Goal: Information Seeking & Learning: Learn about a topic

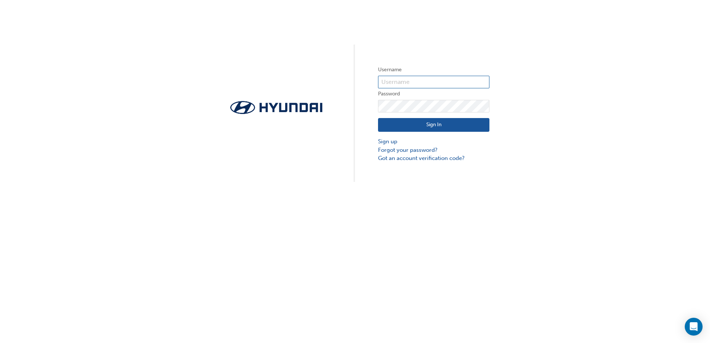
type input "25931"
click at [433, 121] on button "Sign In" at bounding box center [433, 125] width 111 height 14
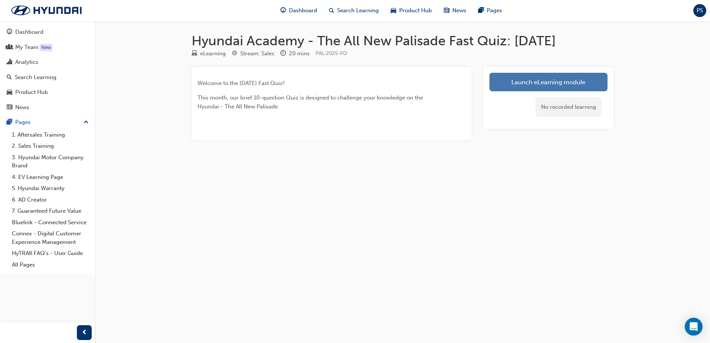
click at [522, 81] on link "Launch eLearning module" at bounding box center [549, 82] width 118 height 19
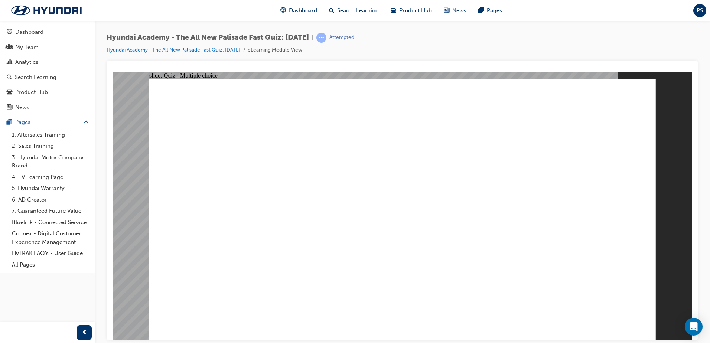
radio input "true"
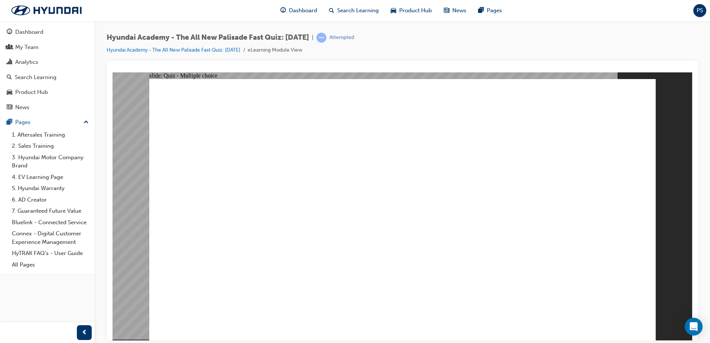
radio input "true"
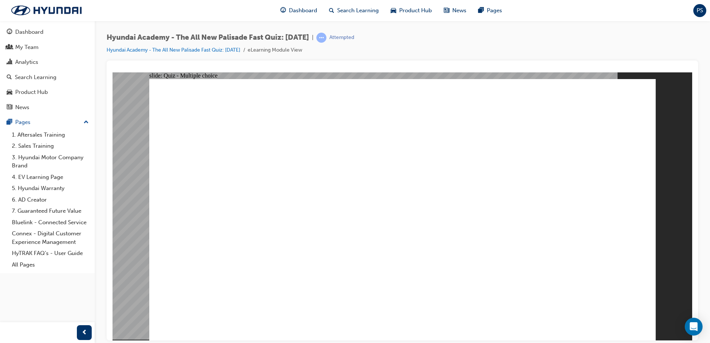
radio input "true"
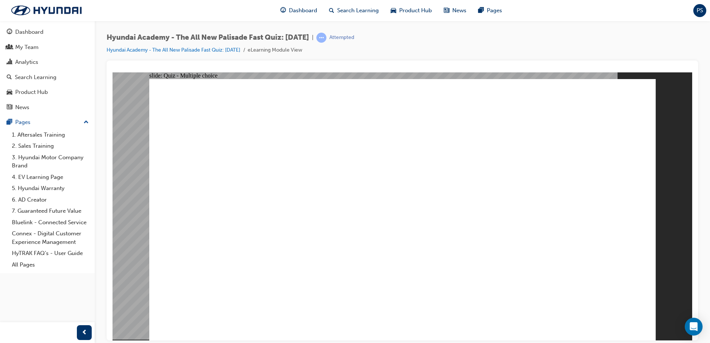
checkbox input "true"
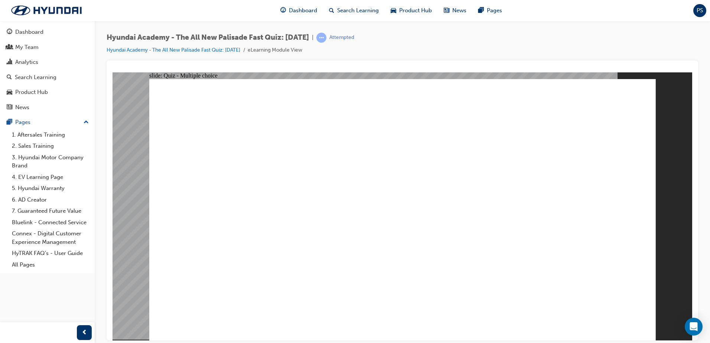
checkbox input "true"
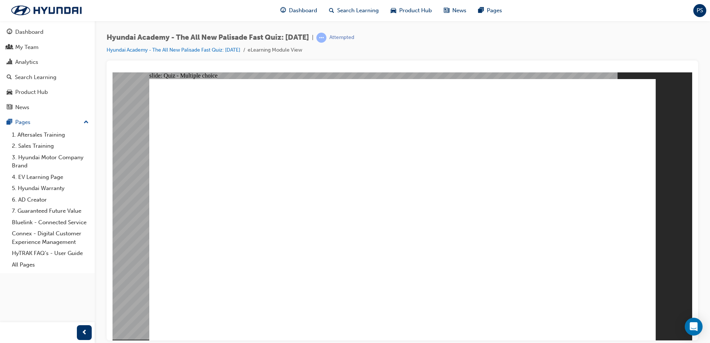
radio input "true"
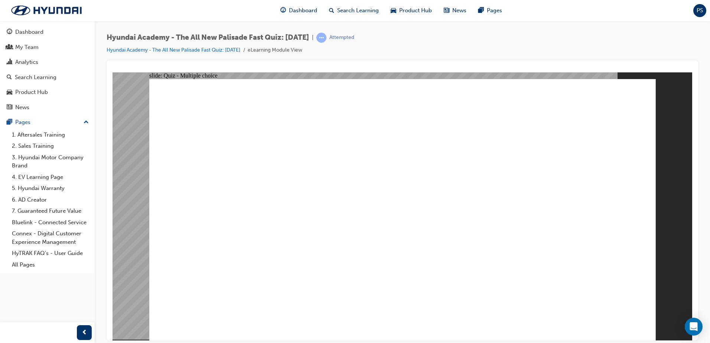
radio input "true"
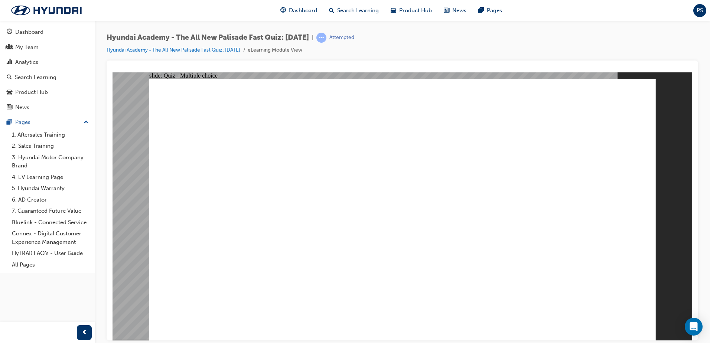
checkbox input "true"
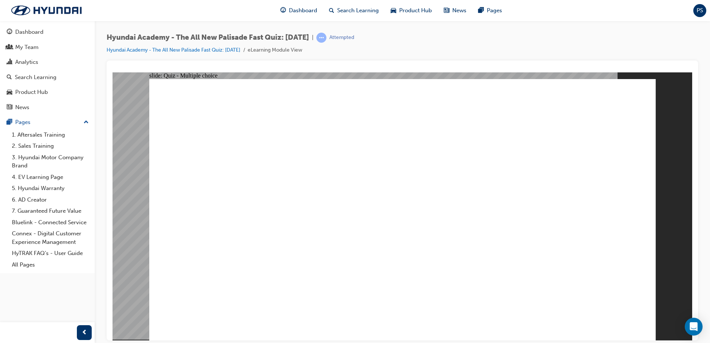
drag, startPoint x: 585, startPoint y: 319, endPoint x: 608, endPoint y: 312, distance: 24.4
checkbox input "true"
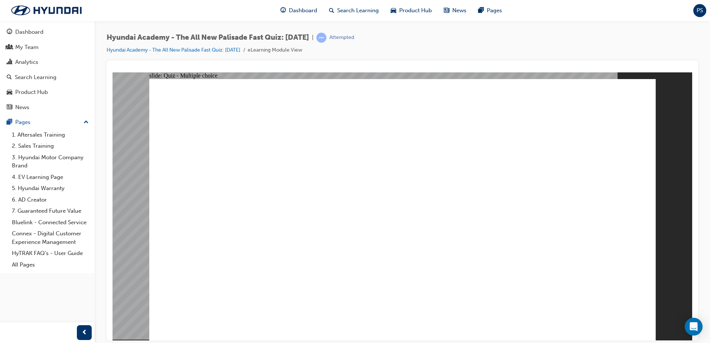
checkbox input "true"
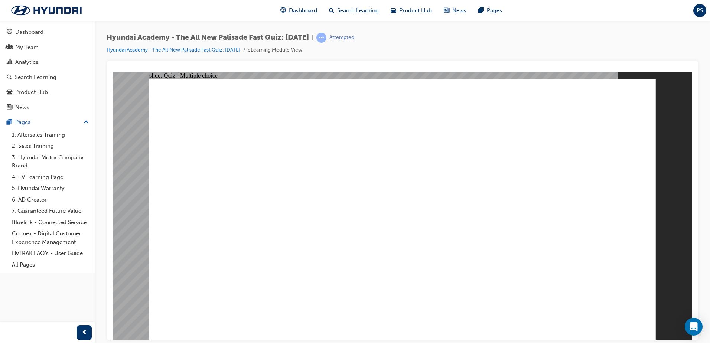
radio input "true"
